Goal: Task Accomplishment & Management: Manage account settings

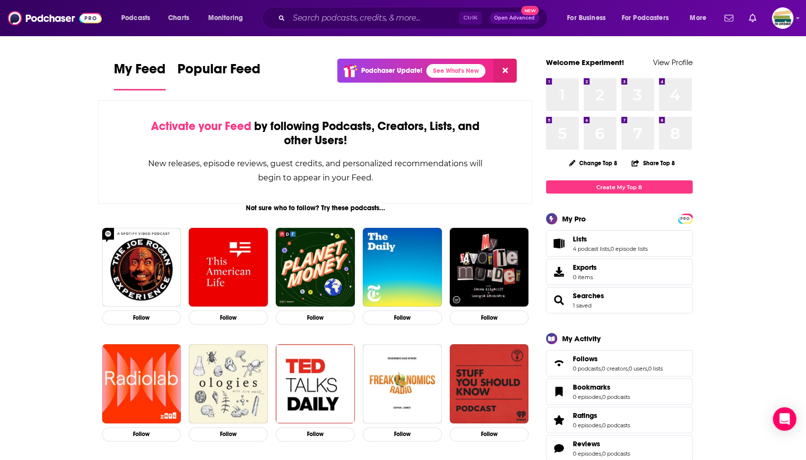
click at [578, 234] on span "Lists 4 podcast lists , 0 episode lists" at bounding box center [619, 243] width 147 height 26
click at [585, 242] on span "Lists" at bounding box center [580, 239] width 14 height 9
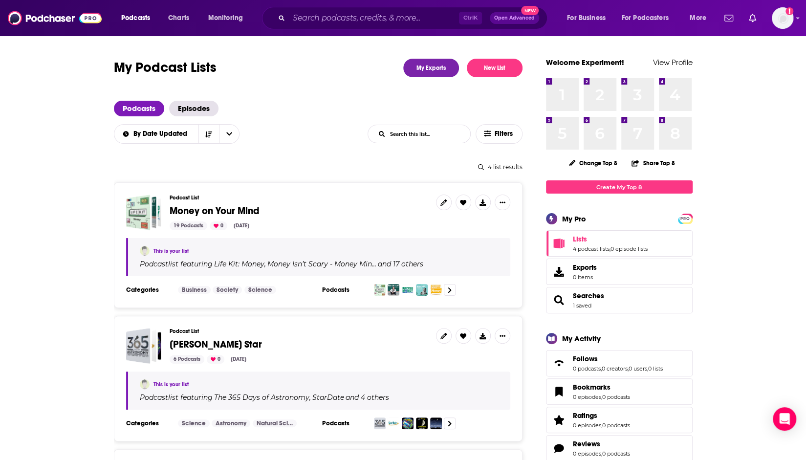
click at [253, 208] on span "Money on Your Mind" at bounding box center [215, 211] width 90 height 12
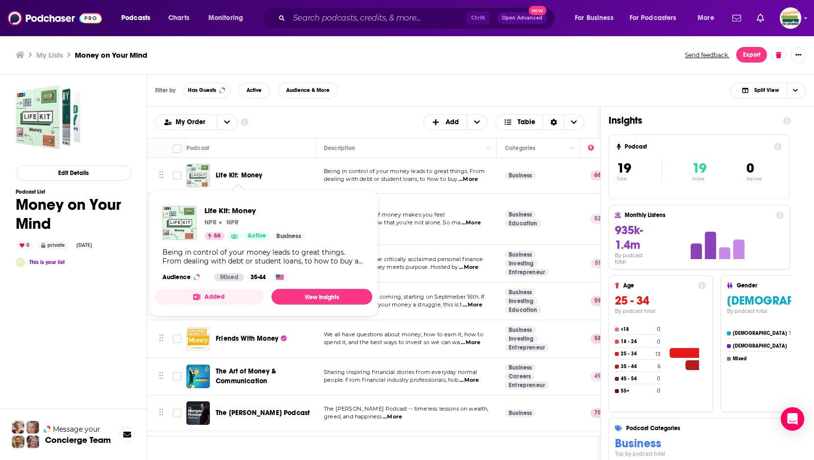
click at [244, 175] on span "Life Kit: Money" at bounding box center [239, 175] width 47 height 8
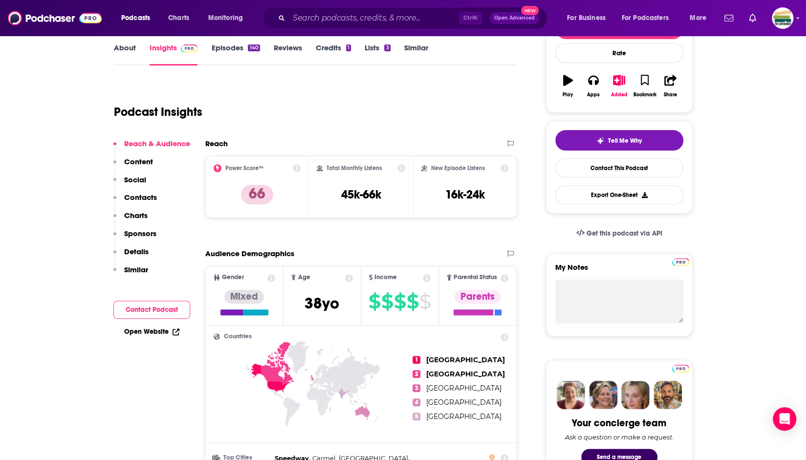
scroll to position [112, 0]
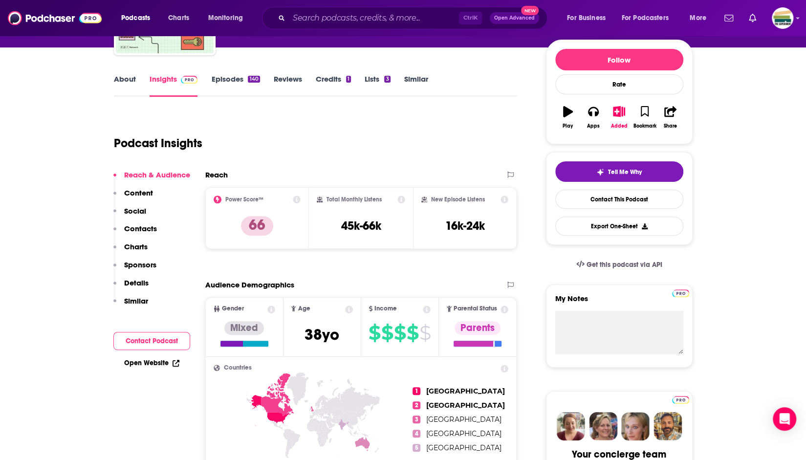
click at [141, 191] on p "Content" at bounding box center [138, 192] width 29 height 9
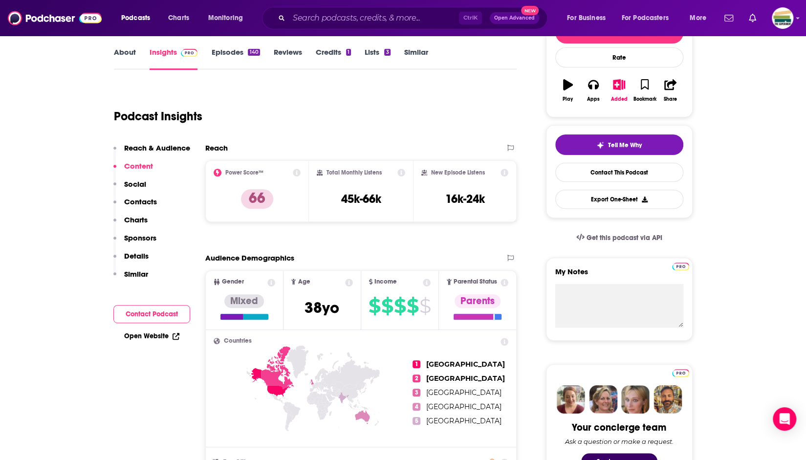
scroll to position [121, 0]
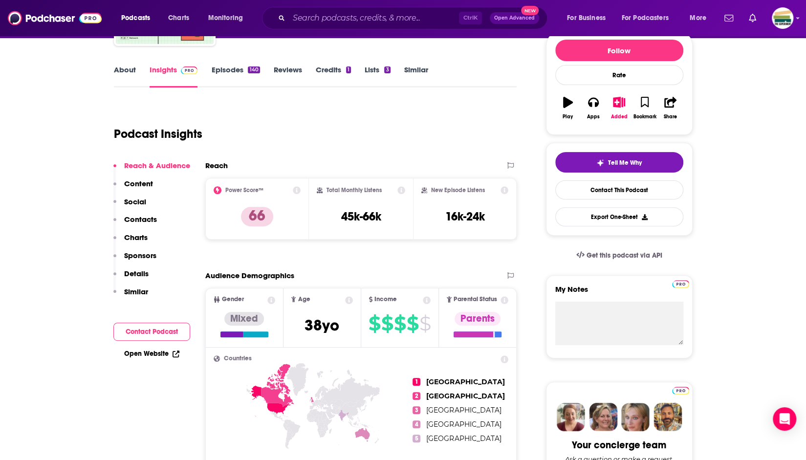
click at [132, 276] on p "Details" at bounding box center [136, 273] width 24 height 9
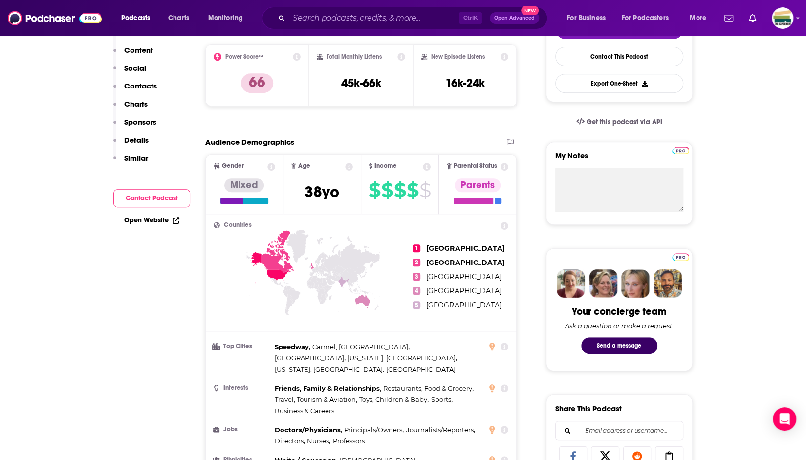
scroll to position [0, 0]
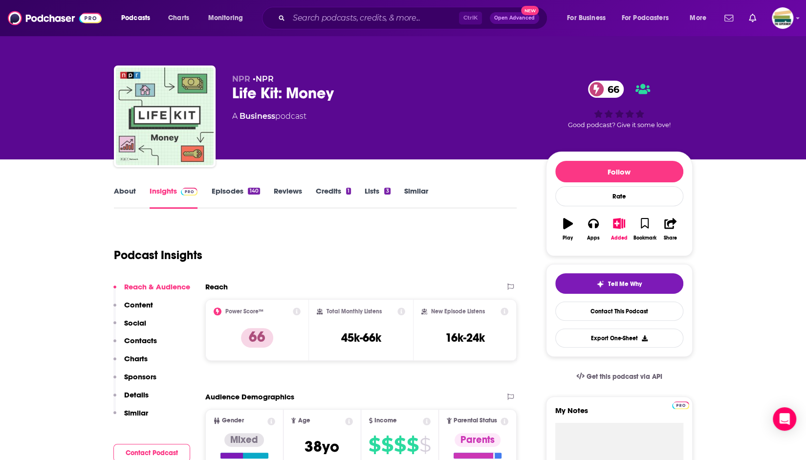
click at [123, 191] on link "About" at bounding box center [125, 197] width 22 height 22
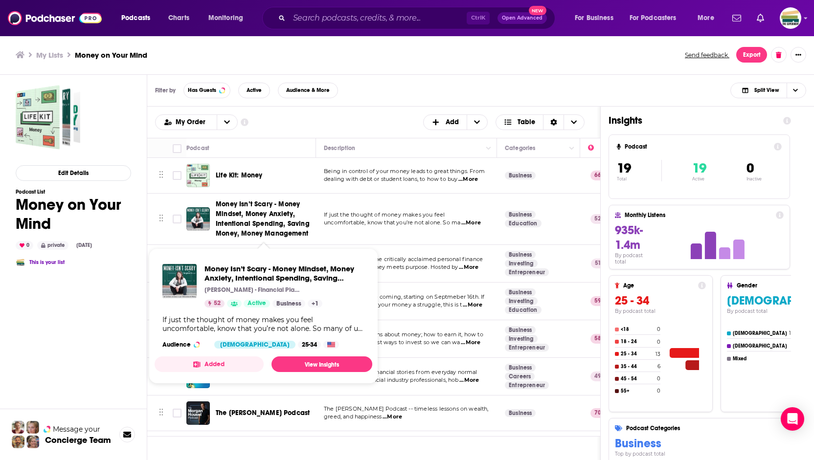
click at [248, 206] on span "Money Isn’t Scary - Money Mindset, Money Anxiety, Intentional Spending, Saving …" at bounding box center [263, 219] width 94 height 38
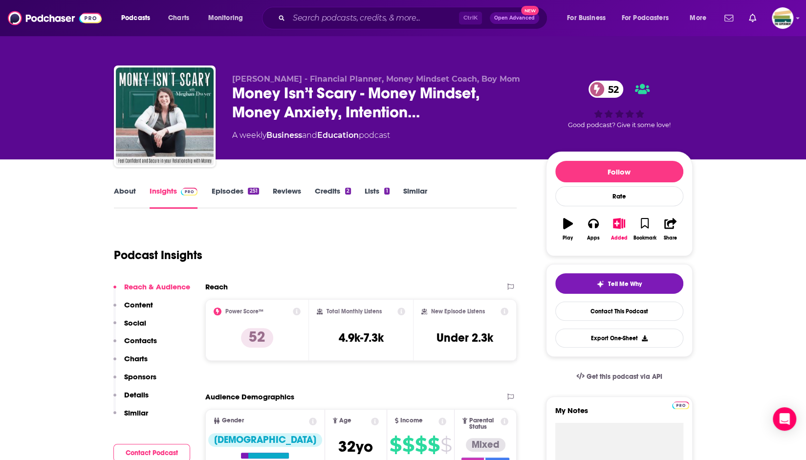
click at [128, 192] on link "About" at bounding box center [125, 197] width 22 height 22
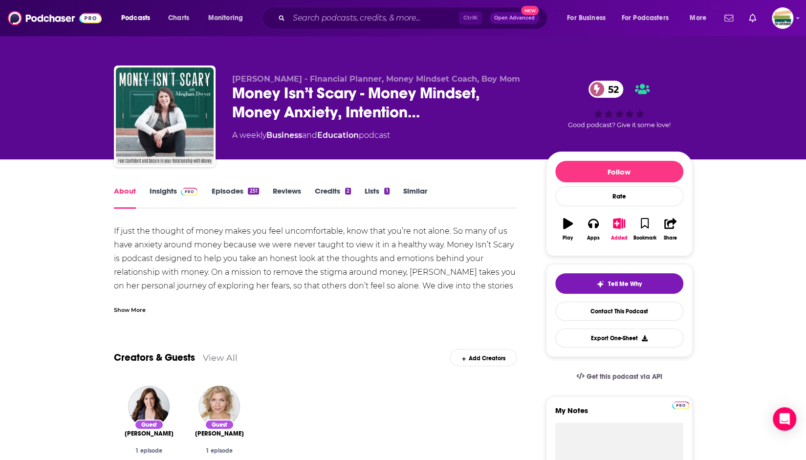
click at [171, 191] on link "Insights" at bounding box center [174, 197] width 48 height 22
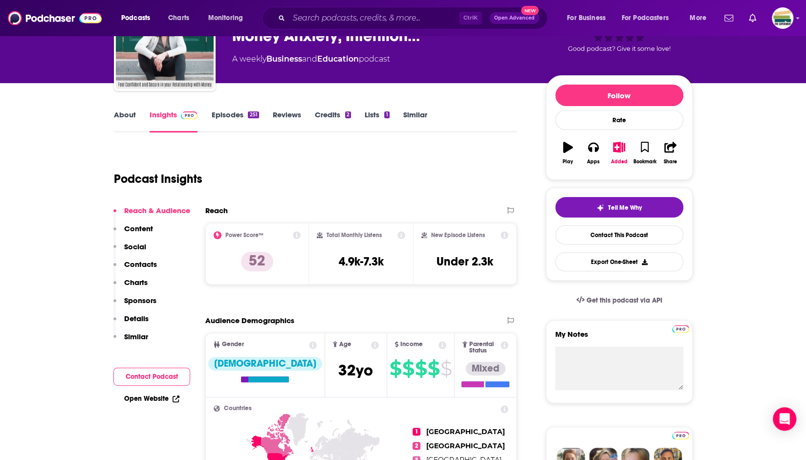
scroll to position [49, 0]
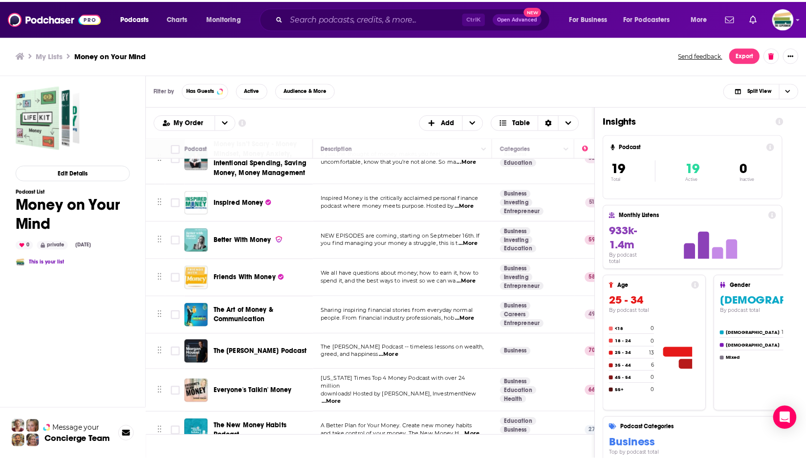
scroll to position [49, 0]
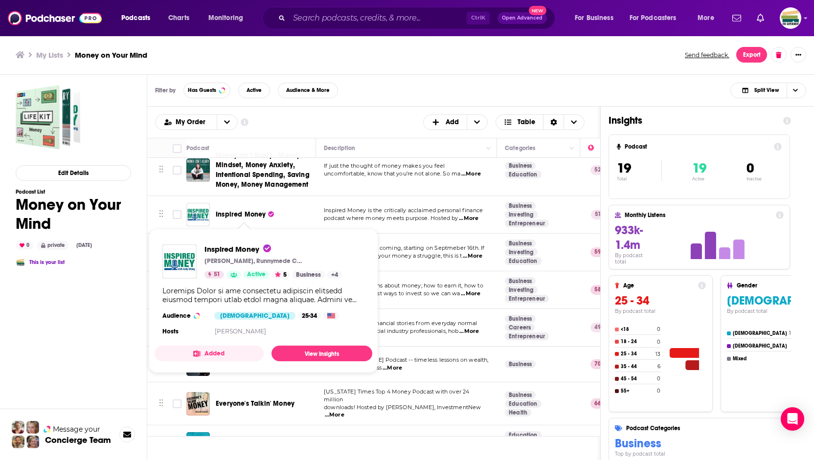
click at [242, 212] on span "Inspired Money" at bounding box center [241, 214] width 50 height 8
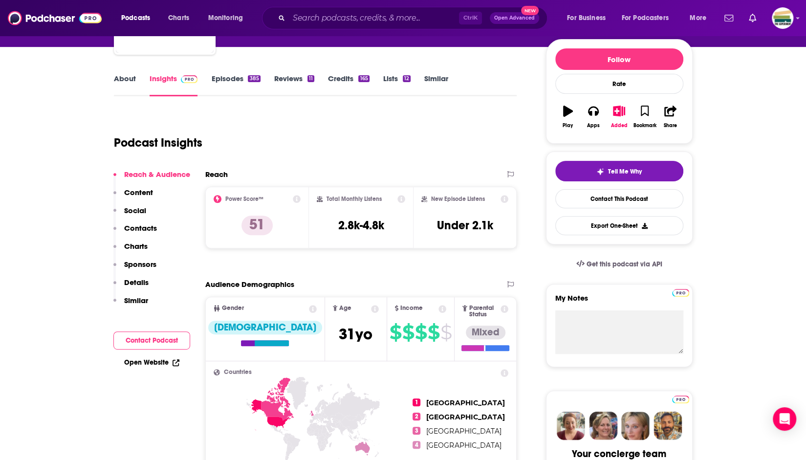
scroll to position [98, 0]
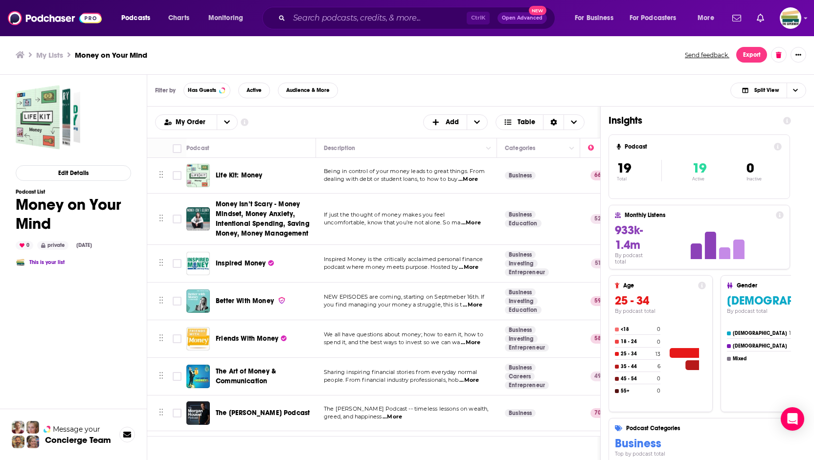
click at [474, 267] on span "...More" at bounding box center [469, 268] width 20 height 8
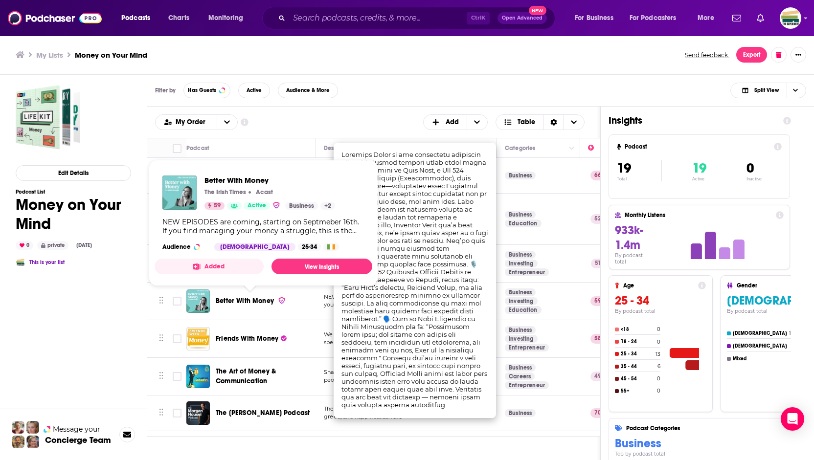
click at [232, 299] on span "Better With Money" at bounding box center [245, 301] width 58 height 8
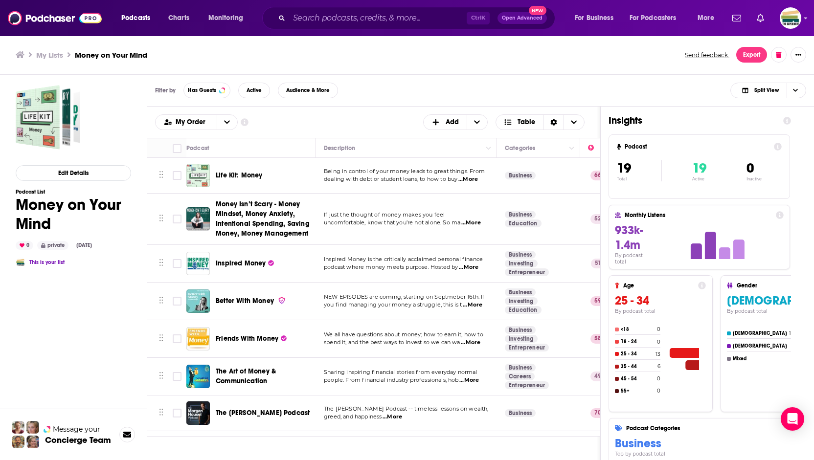
click at [475, 303] on span "...More" at bounding box center [473, 305] width 20 height 8
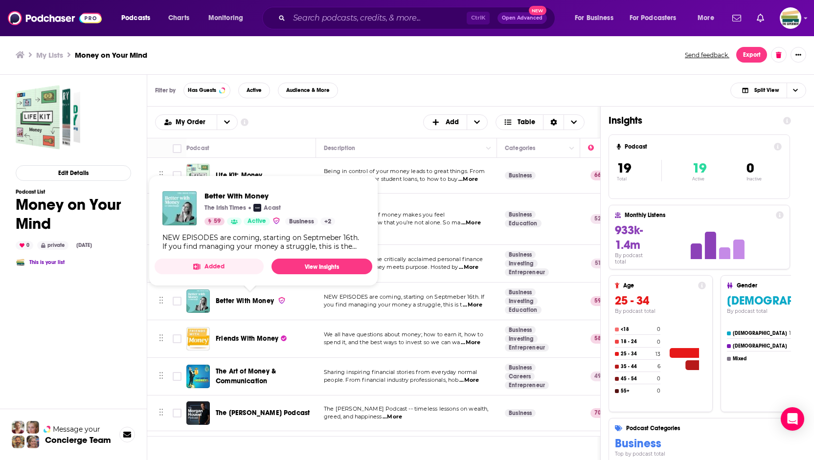
click at [264, 301] on span "Better With Money" at bounding box center [245, 301] width 58 height 8
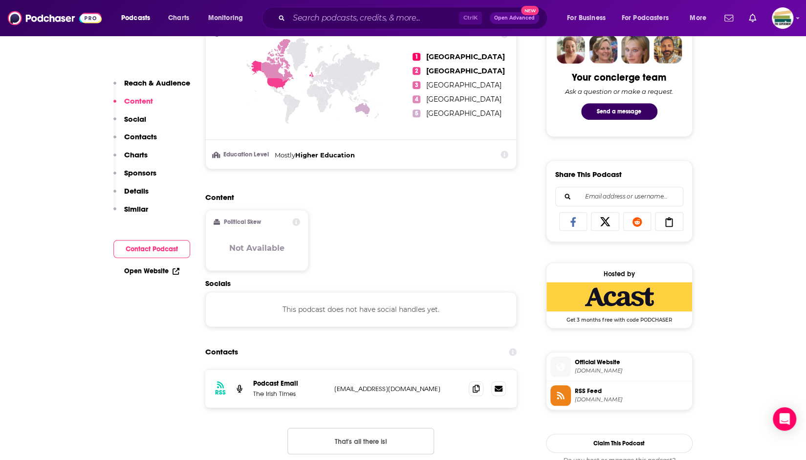
scroll to position [440, 0]
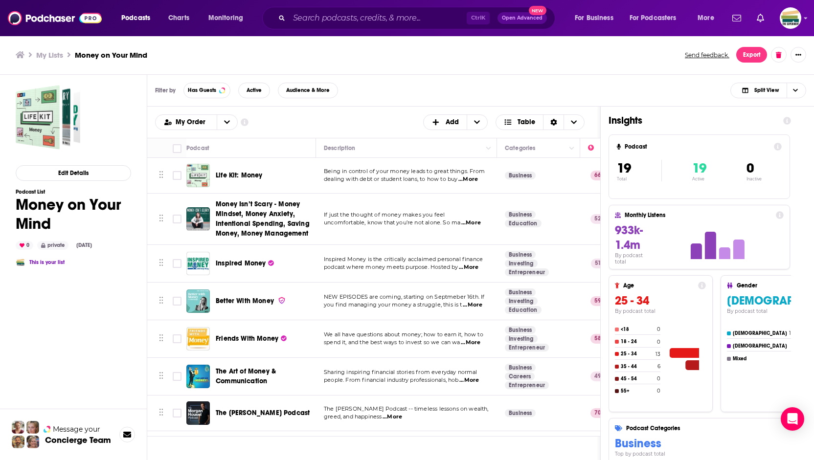
click at [477, 303] on span "...More" at bounding box center [473, 305] width 20 height 8
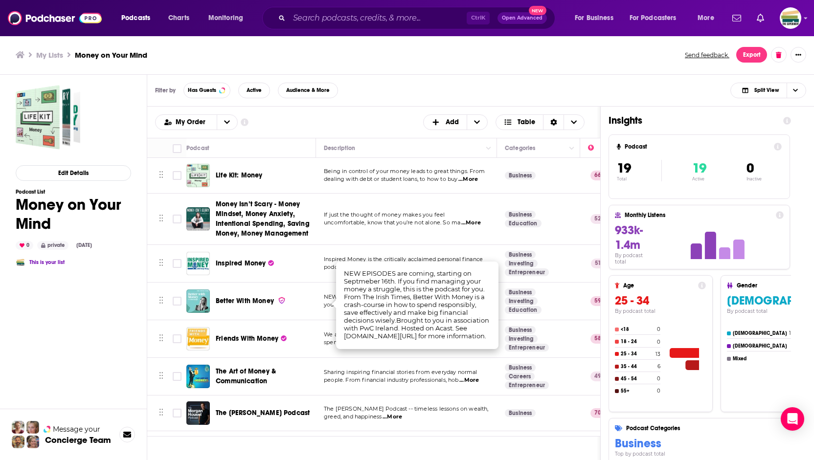
click at [325, 351] on td "We all have questions about money; how to earn it, how to spend it, and the bes…" at bounding box center [406, 339] width 181 height 38
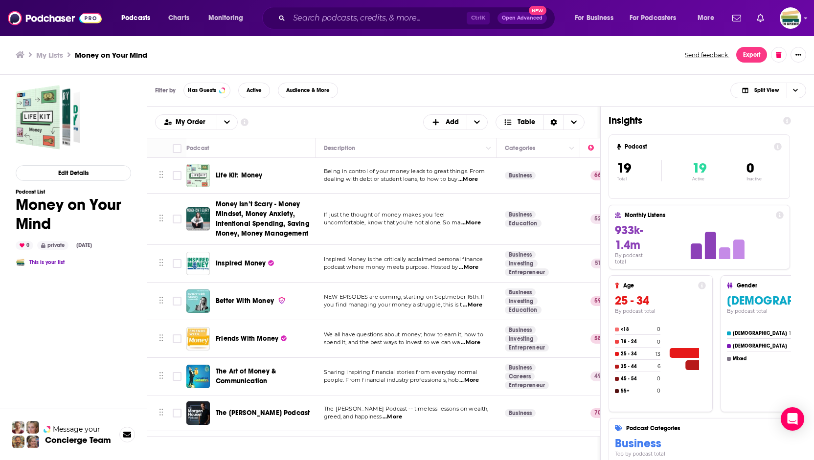
click at [471, 342] on span "...More" at bounding box center [471, 343] width 20 height 8
click at [324, 335] on span "We all have questions about money; how to earn it, how to" at bounding box center [403, 334] width 159 height 7
click at [177, 348] on td at bounding box center [177, 339] width 20 height 38
click at [178, 337] on input "Toggle select row" at bounding box center [177, 338] width 9 height 9
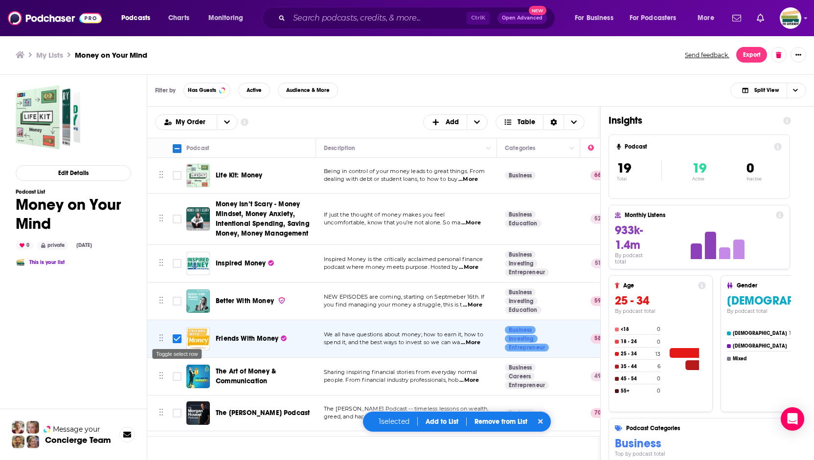
click at [178, 337] on input "Toggle select row" at bounding box center [177, 338] width 9 height 9
checkbox input "false"
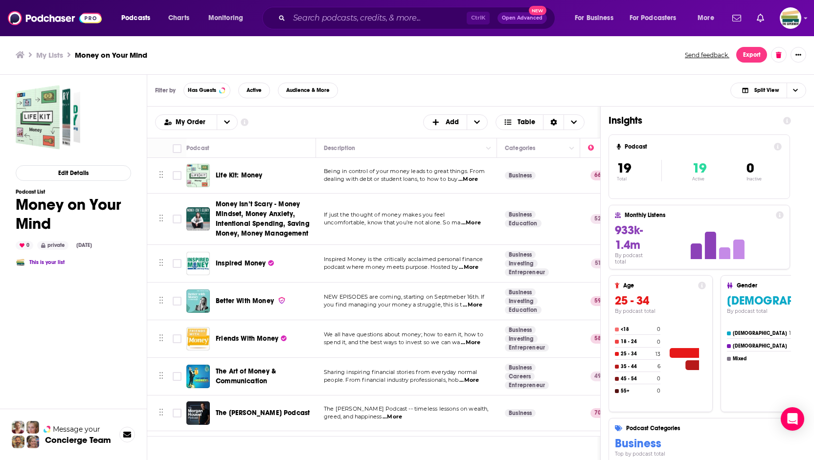
click at [473, 378] on span "...More" at bounding box center [469, 380] width 20 height 8
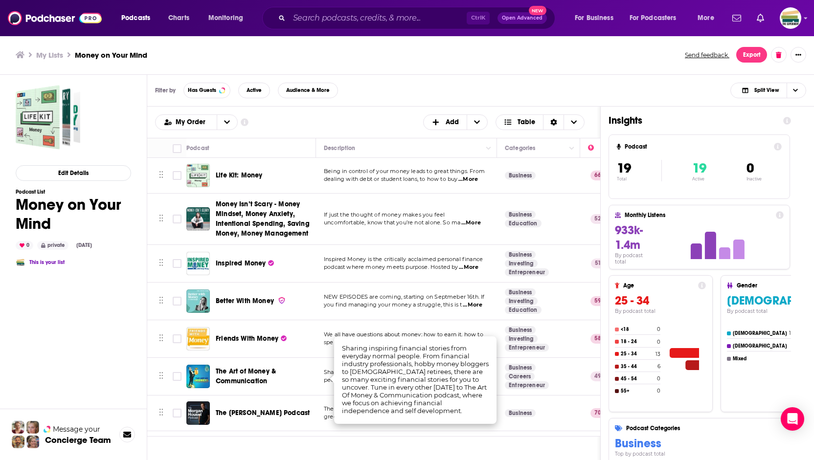
click at [273, 413] on span "The [PERSON_NAME] Podcast" at bounding box center [263, 413] width 94 height 8
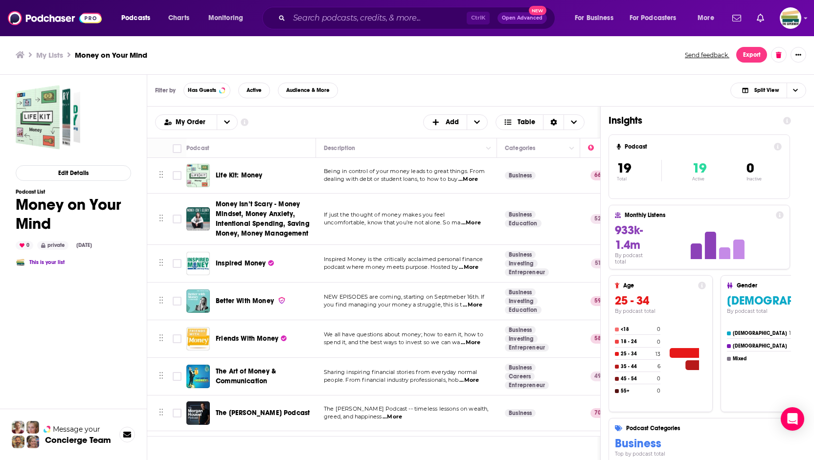
click at [398, 413] on span "...More" at bounding box center [392, 417] width 20 height 8
click at [390, 415] on span "...More" at bounding box center [392, 417] width 20 height 8
click at [282, 412] on span "The [PERSON_NAME] Podcast" at bounding box center [263, 413] width 94 height 8
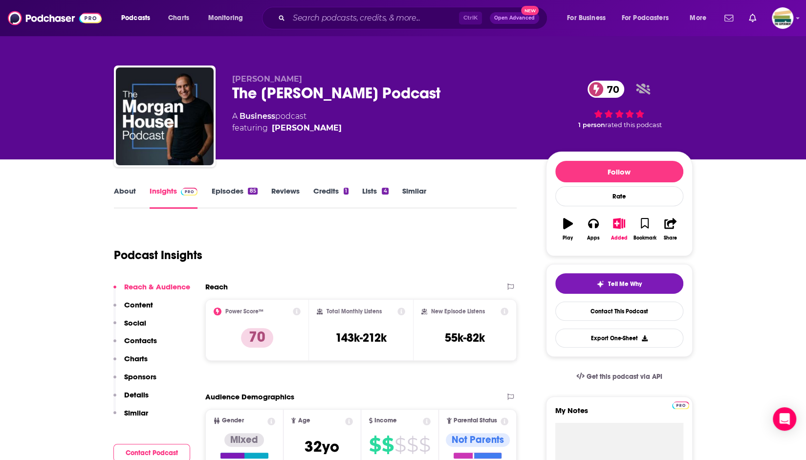
click at [229, 190] on link "Episodes 85" at bounding box center [234, 197] width 46 height 22
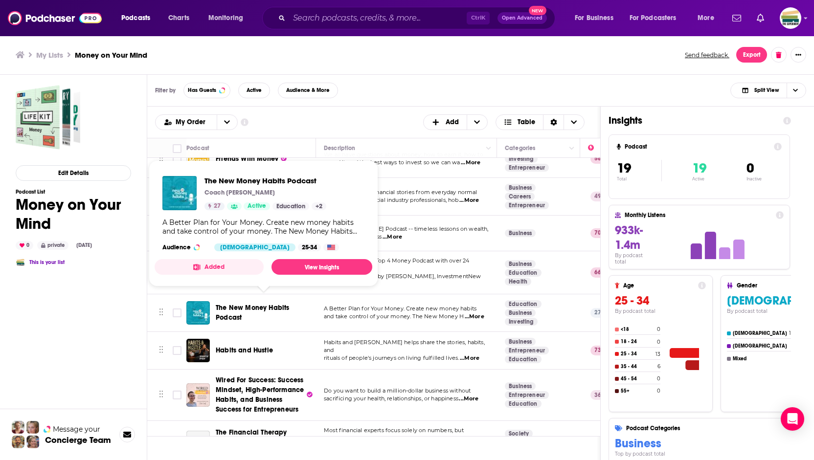
scroll to position [196, 0]
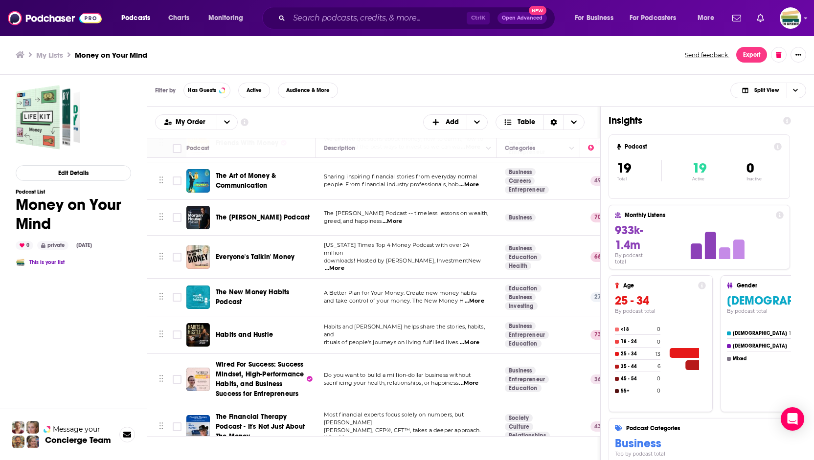
click at [344, 265] on span "...More" at bounding box center [335, 269] width 20 height 8
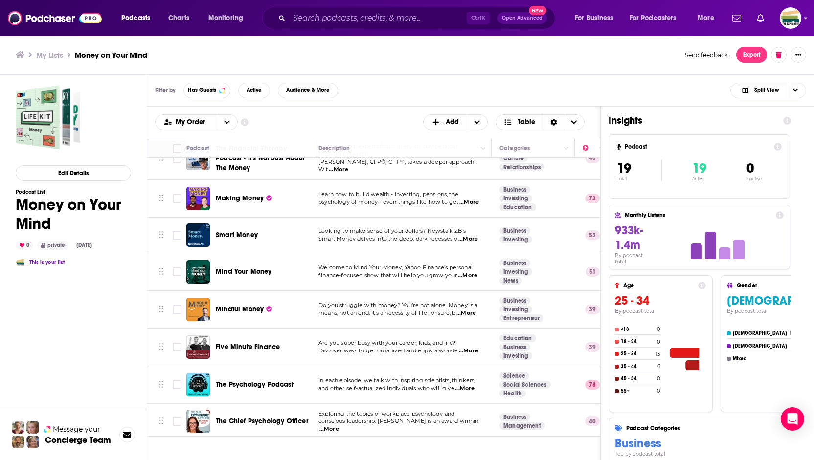
scroll to position [464, 0]
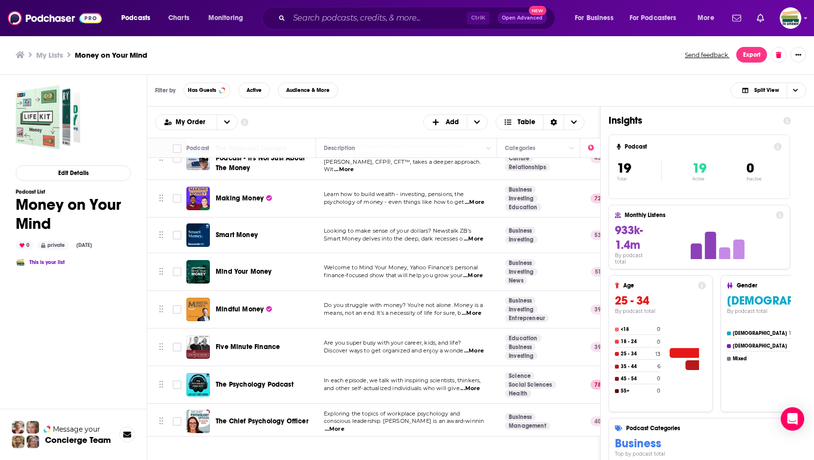
click at [475, 385] on span "...More" at bounding box center [470, 389] width 20 height 8
click at [294, 382] on div "The Psychology Podcast" at bounding box center [267, 384] width 102 height 23
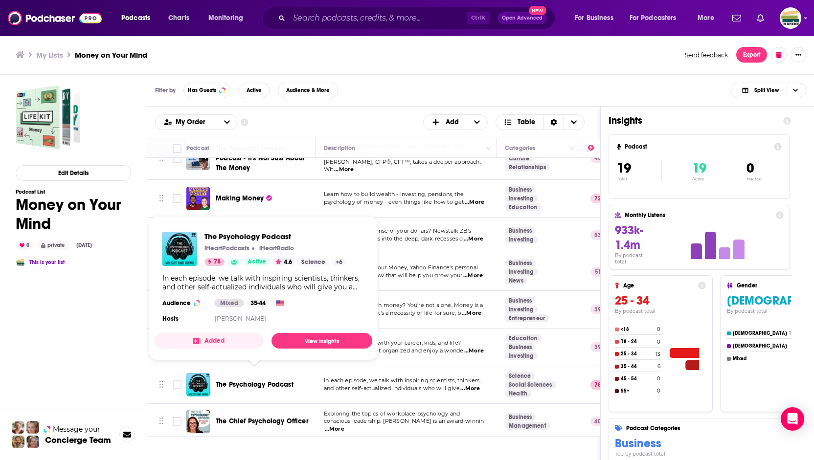
click at [269, 380] on span "The Psychology Podcast" at bounding box center [255, 384] width 78 height 8
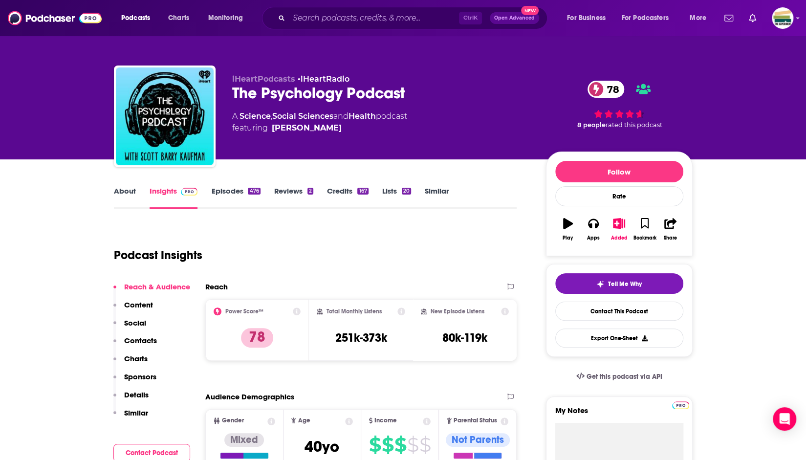
click at [141, 341] on p "Contacts" at bounding box center [140, 340] width 33 height 9
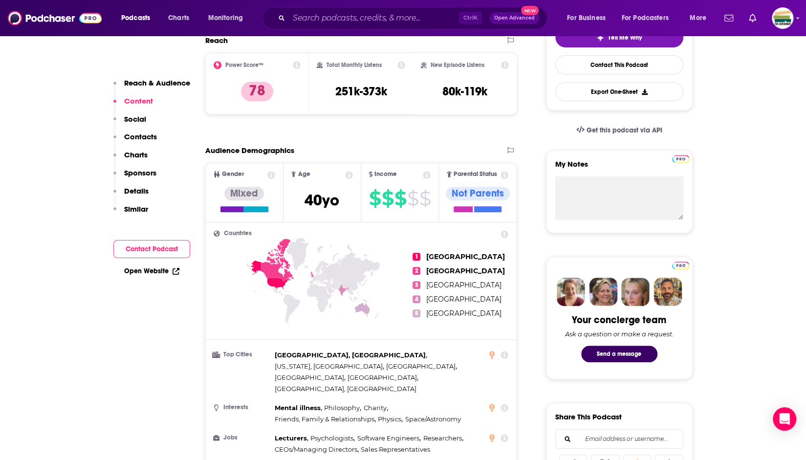
scroll to position [242, 0]
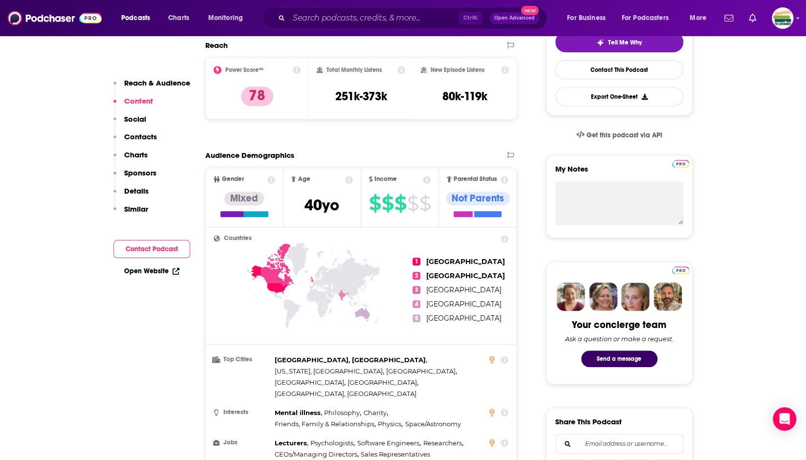
click at [136, 84] on p "Reach & Audience" at bounding box center [157, 82] width 66 height 9
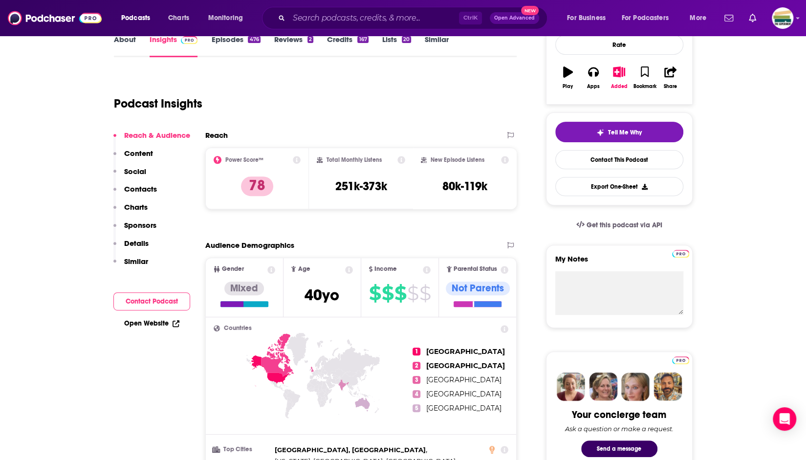
scroll to position [146, 0]
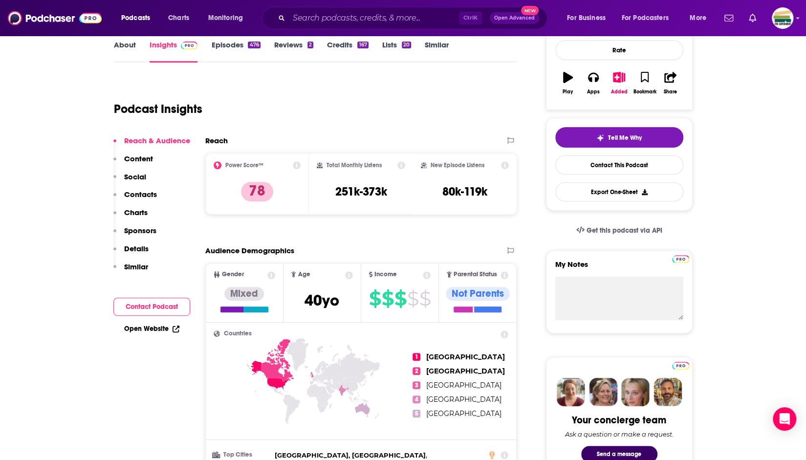
click at [136, 249] on p "Details" at bounding box center [136, 248] width 24 height 9
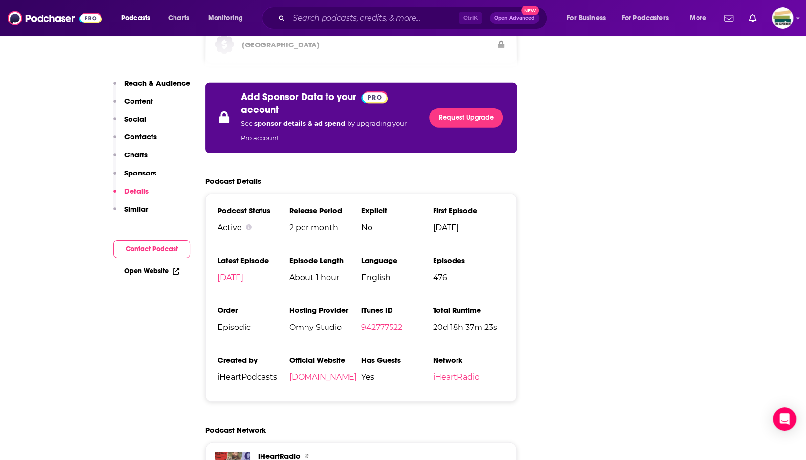
scroll to position [1642, 0]
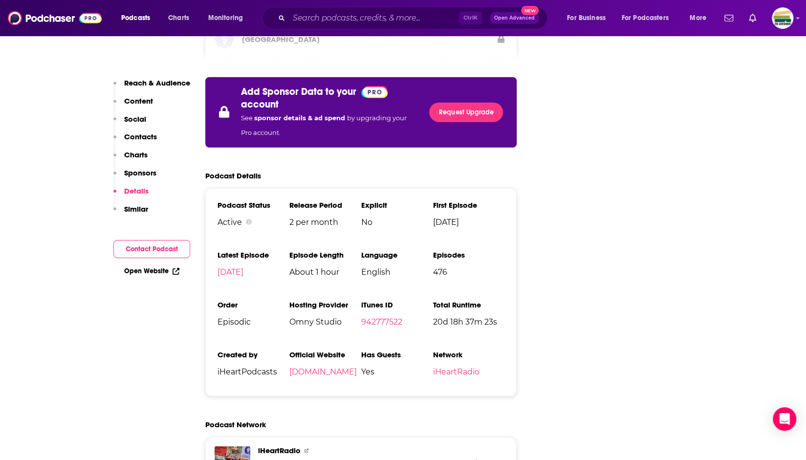
click at [136, 270] on link "Open Website" at bounding box center [151, 271] width 55 height 8
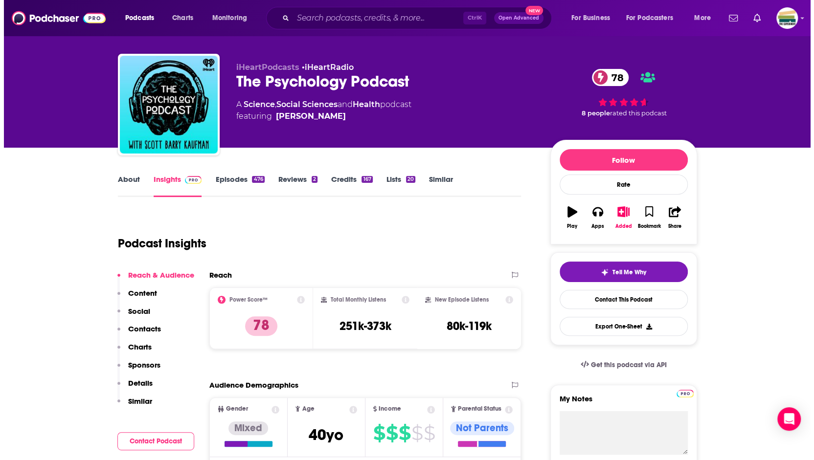
scroll to position [0, 0]
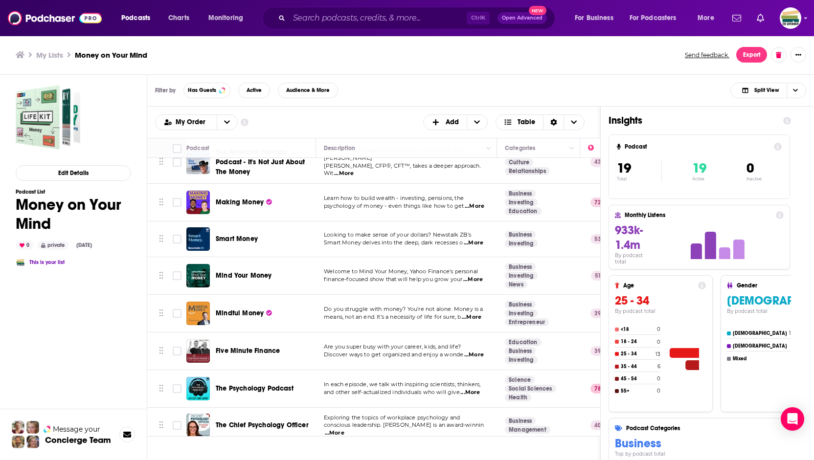
scroll to position [464, 0]
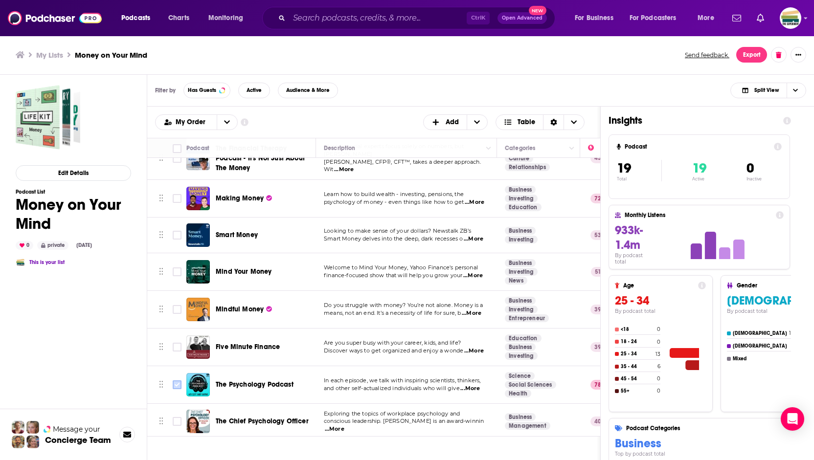
click at [177, 380] on input "Toggle select row" at bounding box center [177, 384] width 9 height 9
checkbox input "true"
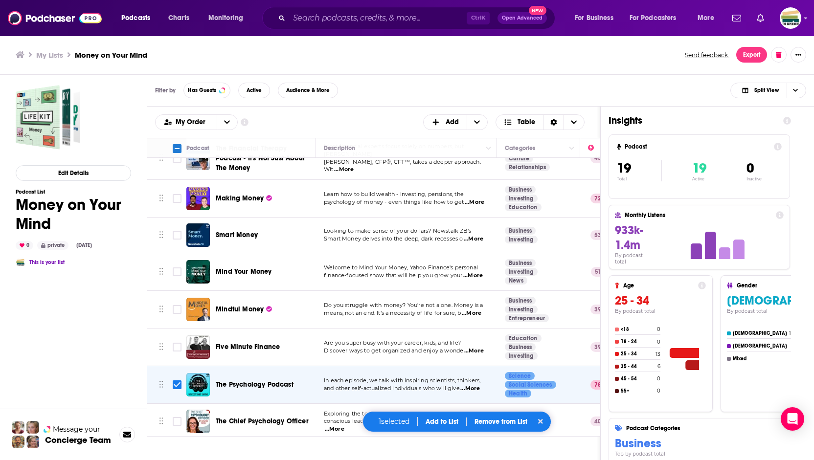
click at [458, 423] on button "Add to List" at bounding box center [442, 422] width 48 height 8
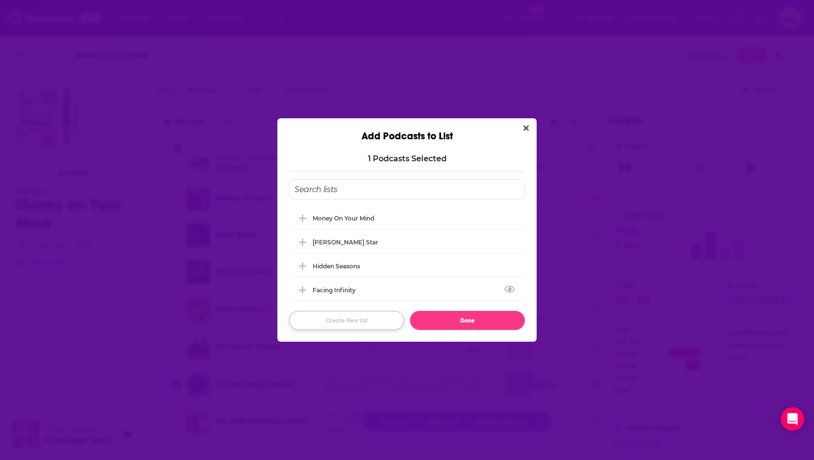
click at [336, 322] on button "Create New List" at bounding box center [346, 320] width 115 height 19
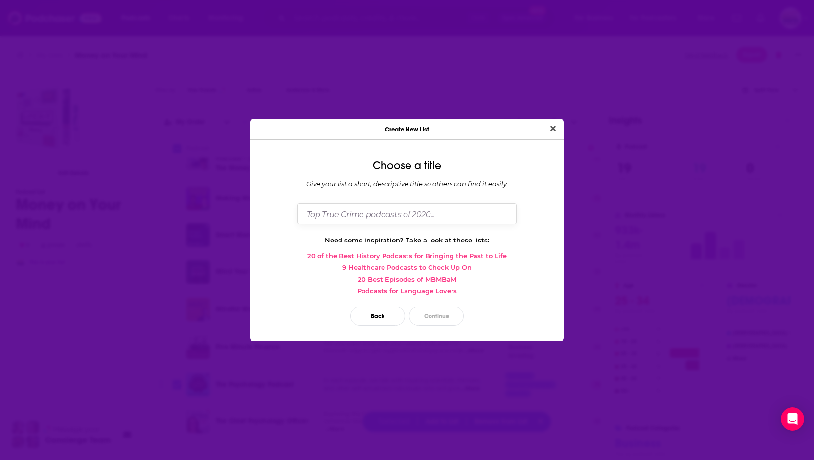
click at [386, 211] on input "Dialog" at bounding box center [406, 213] width 219 height 21
type input "Empathy Takes Action"
click at [435, 318] on button "Continue" at bounding box center [436, 316] width 55 height 19
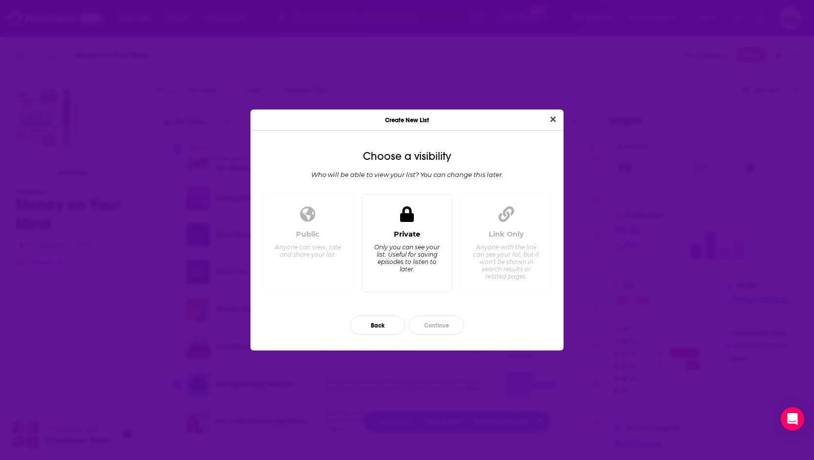
click at [430, 259] on div "Only you can see your list. Useful for saving episodes to listen to later." at bounding box center [406, 257] width 67 height 29
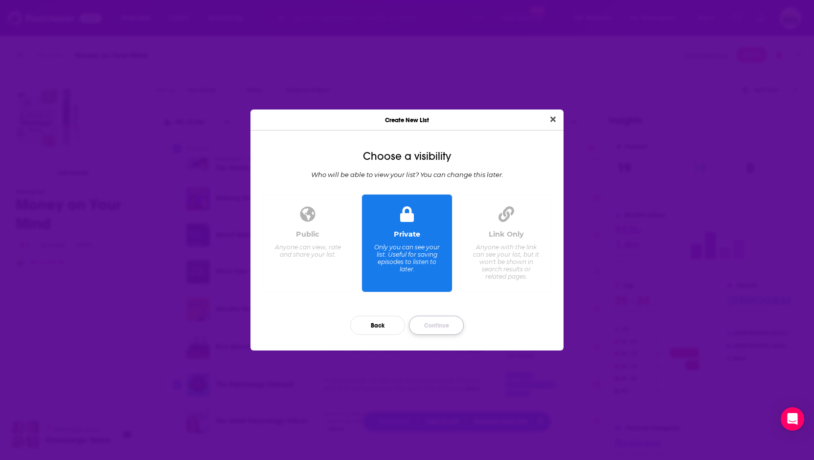
click at [430, 327] on button "Continue" at bounding box center [436, 325] width 55 height 19
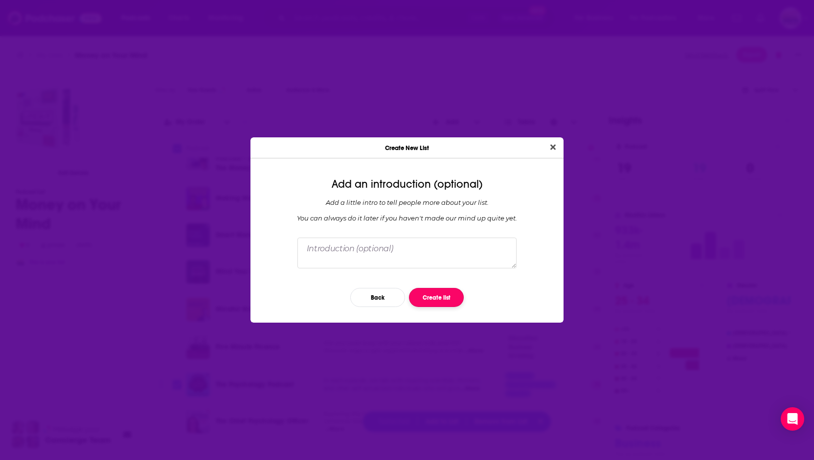
click at [430, 300] on button "Create list" at bounding box center [436, 297] width 55 height 19
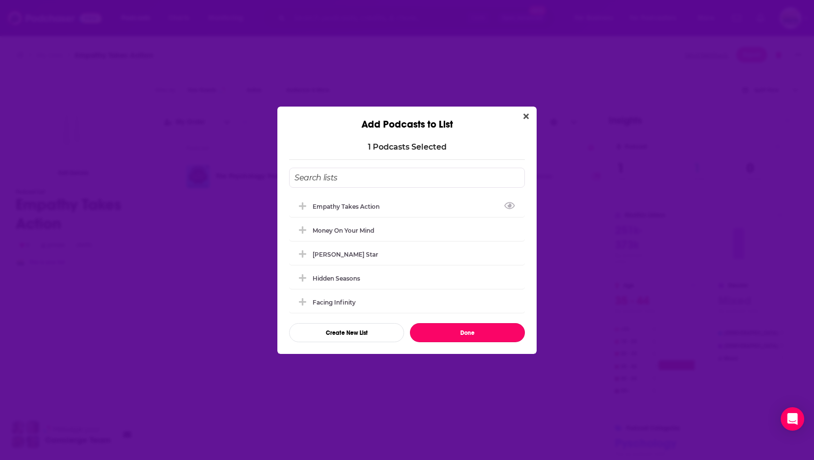
click at [462, 334] on button "Done" at bounding box center [467, 332] width 115 height 19
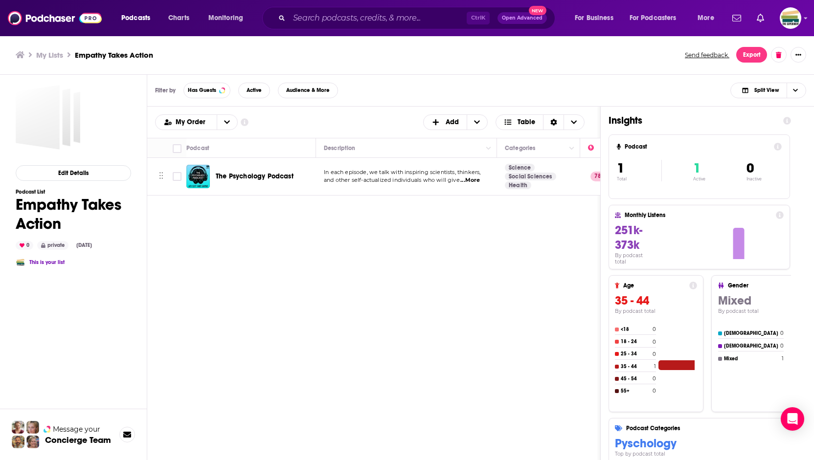
click at [48, 54] on h3 "My Lists" at bounding box center [49, 54] width 27 height 9
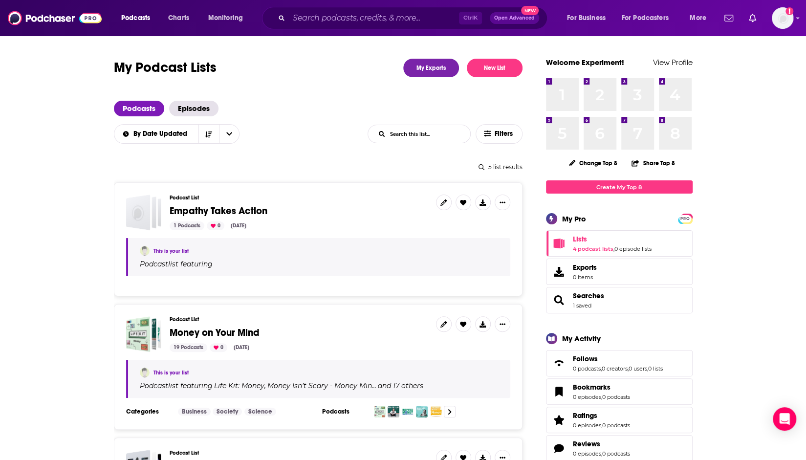
click at [187, 331] on span "Money on Your Mind" at bounding box center [215, 333] width 90 height 12
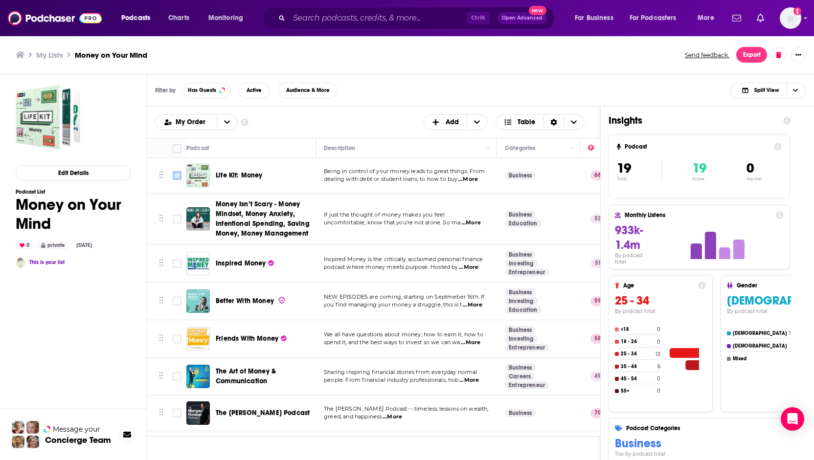
click at [178, 174] on input "Toggle select row" at bounding box center [177, 175] width 9 height 9
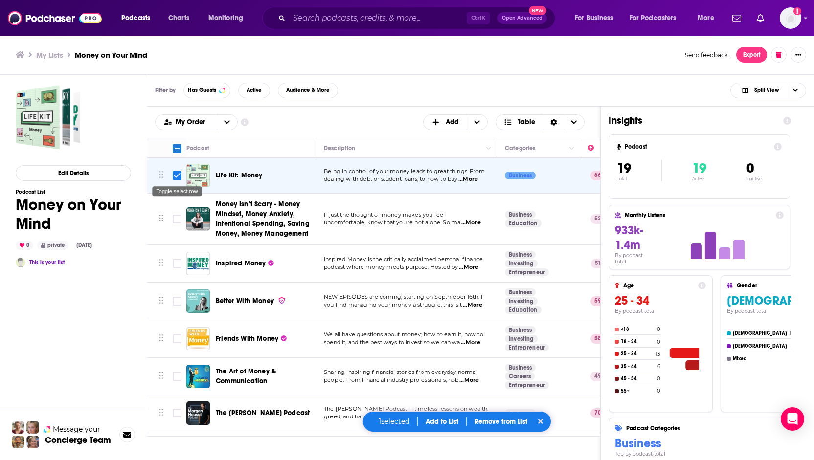
click at [178, 174] on input "Toggle select row" at bounding box center [177, 175] width 9 height 9
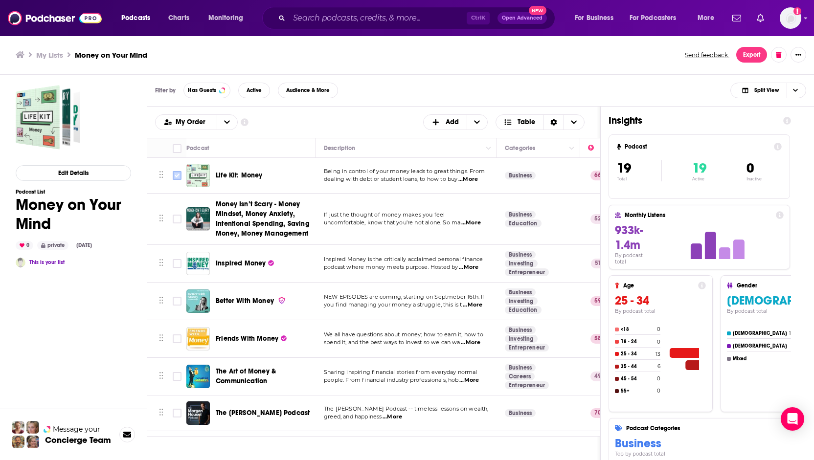
click at [177, 176] on input "Toggle select row" at bounding box center [177, 175] width 9 height 9
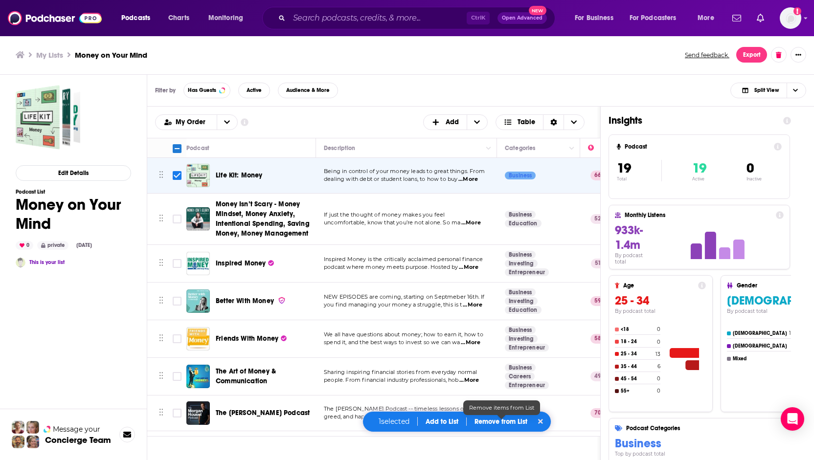
click at [518, 422] on p "Remove from List" at bounding box center [500, 422] width 53 height 8
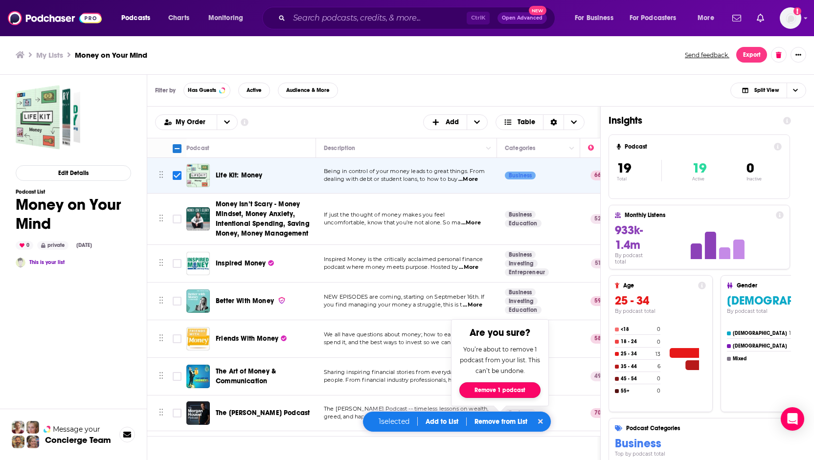
click at [516, 392] on button "Remove 1 podcast" at bounding box center [499, 390] width 81 height 16
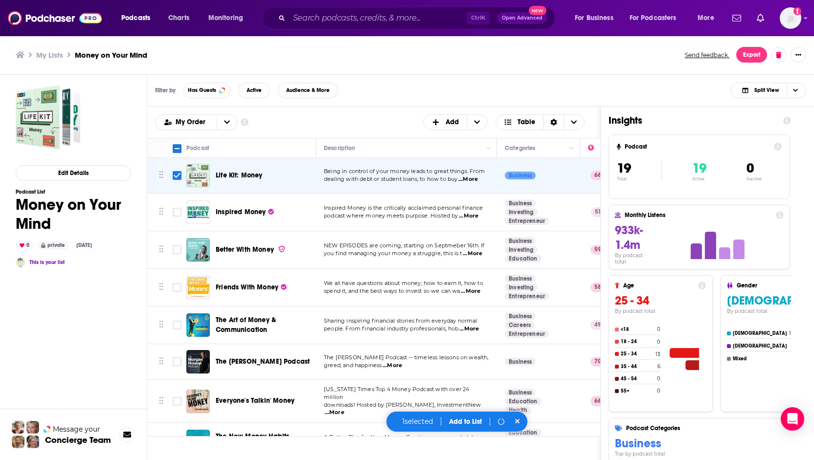
checkbox input "false"
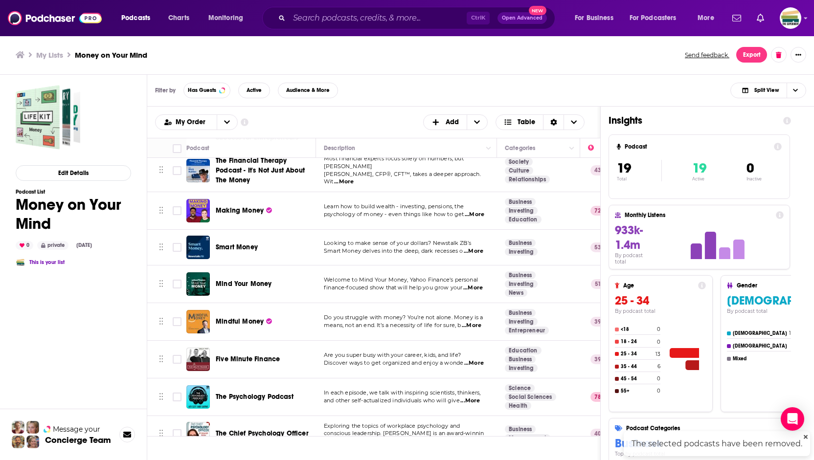
scroll to position [428, 0]
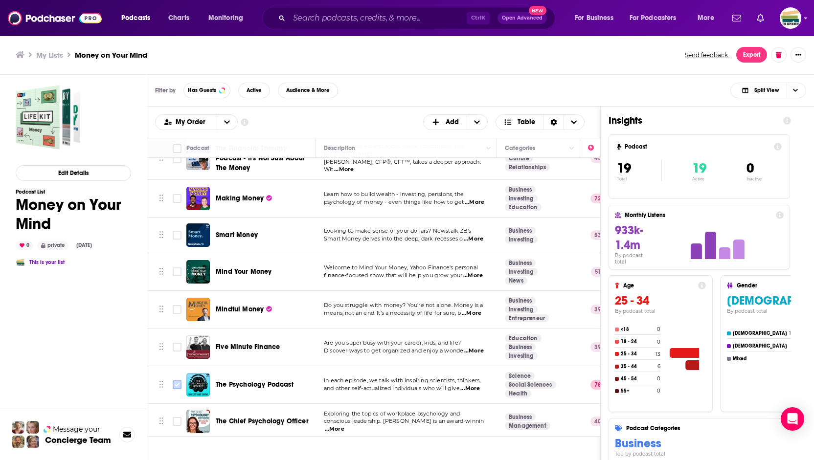
click at [177, 380] on input "Toggle select row" at bounding box center [177, 384] width 9 height 9
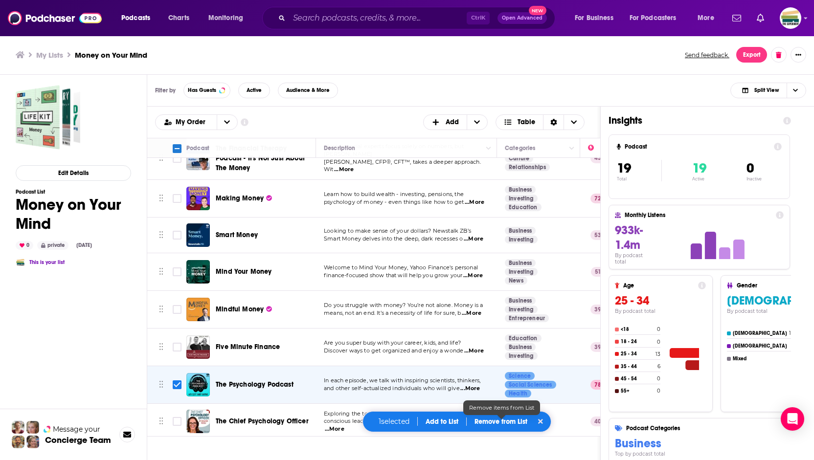
click at [486, 422] on p "Remove from List" at bounding box center [500, 422] width 53 height 8
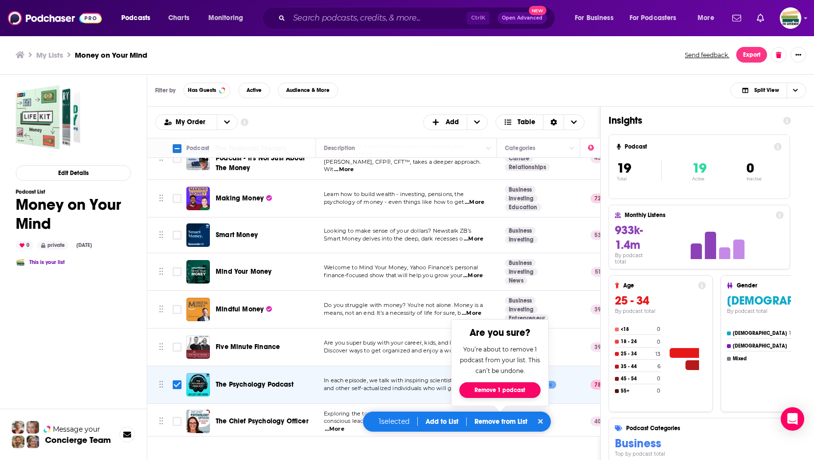
click at [506, 392] on button "Remove 1 podcast" at bounding box center [499, 390] width 81 height 16
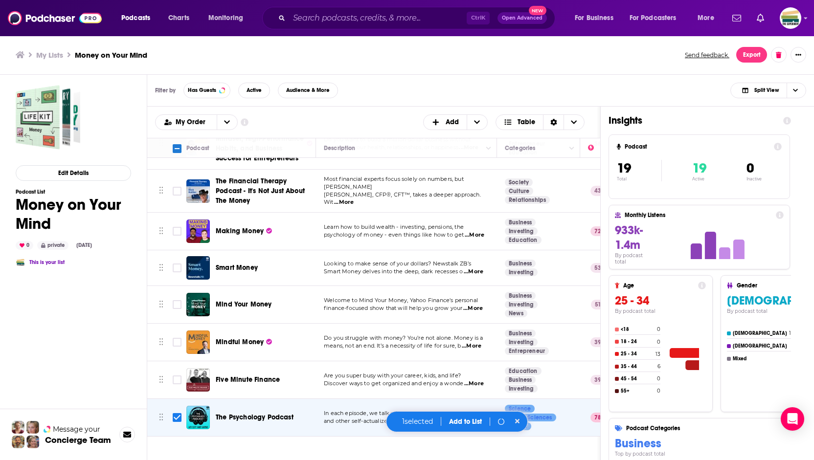
scroll to position [393, 0]
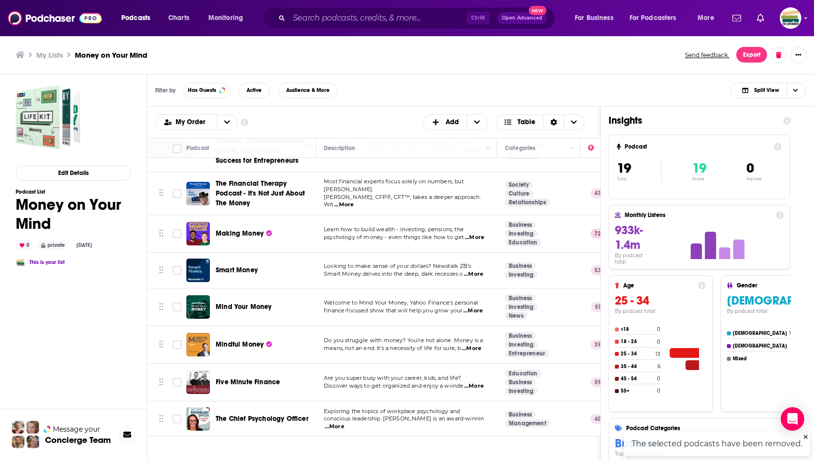
checkbox input "false"
